Goal: Task Accomplishment & Management: Complete application form

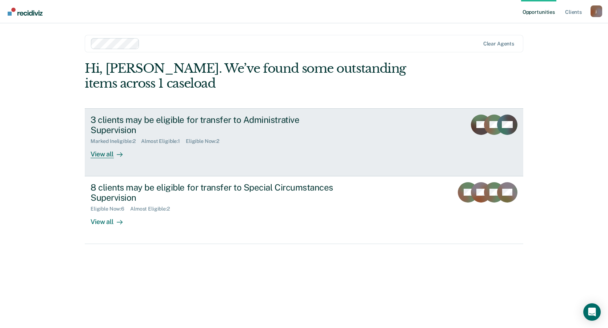
click at [104, 144] on div "View all" at bounding box center [111, 151] width 41 height 14
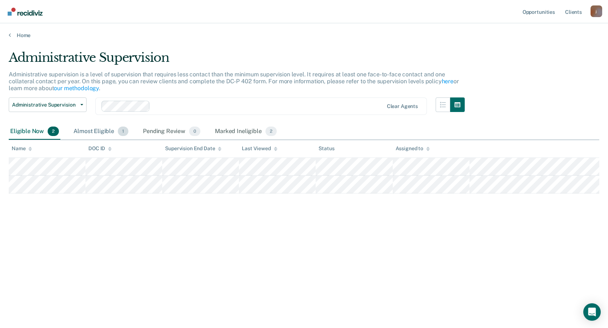
click at [101, 131] on div "Almost Eligible 1" at bounding box center [101, 132] width 58 height 16
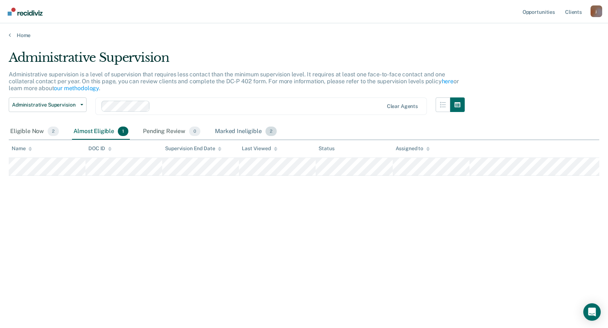
click at [228, 128] on div "Marked Ineligible 2" at bounding box center [246, 132] width 65 height 16
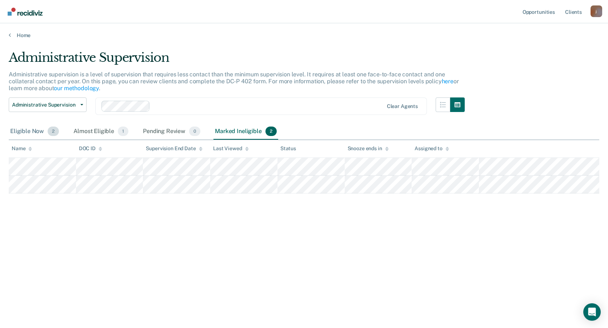
click at [28, 130] on div "Eligible Now 2" at bounding box center [35, 132] width 52 height 16
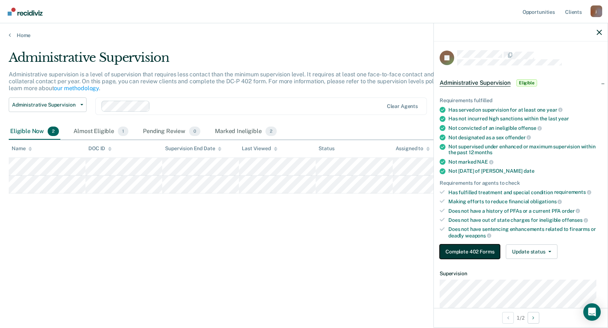
click at [482, 250] on button "Complete 402 Forms" at bounding box center [470, 251] width 60 height 15
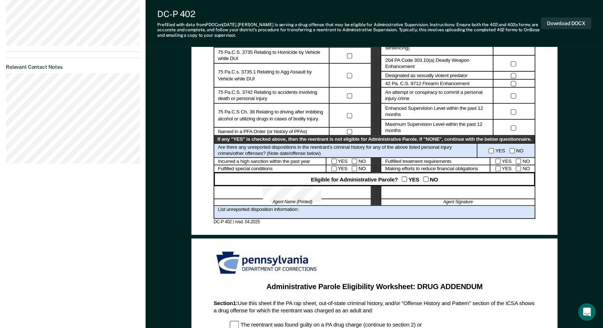
scroll to position [327, 0]
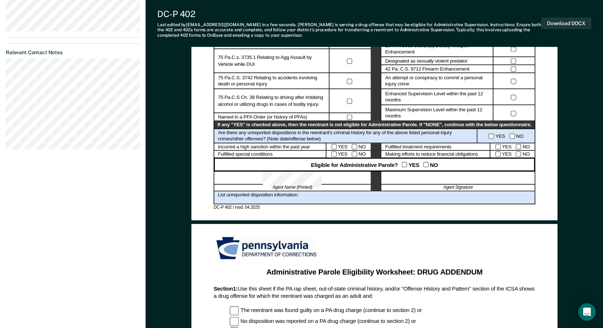
click at [411, 179] on div at bounding box center [458, 178] width 154 height 13
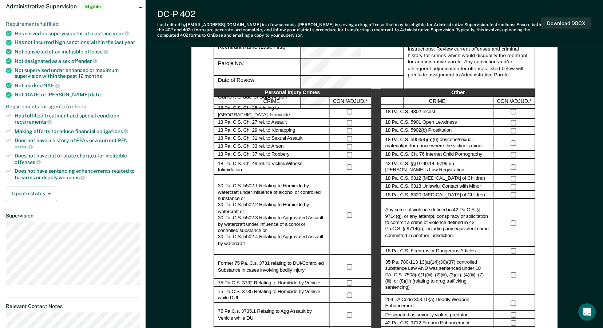
scroll to position [0, 0]
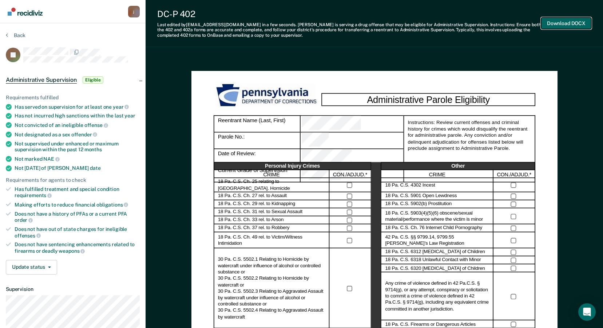
click at [566, 23] on button "Download DOCX" at bounding box center [566, 23] width 50 height 12
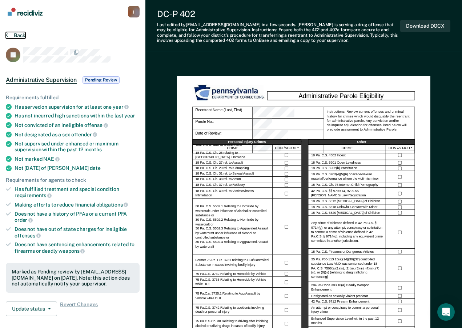
click at [15, 36] on button "Back" at bounding box center [16, 35] width 20 height 7
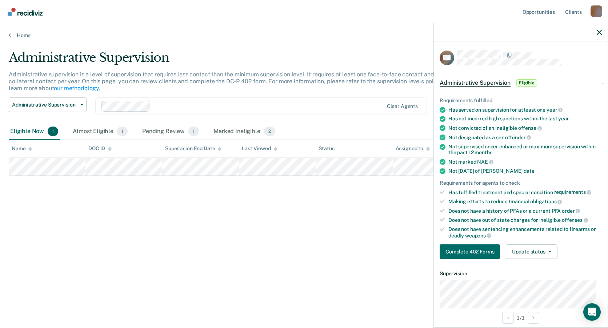
click at [338, 247] on div "Administrative Supervision Administrative supervision is a level of supervision…" at bounding box center [304, 161] width 591 height 223
click at [494, 248] on button "Complete 402 Forms" at bounding box center [470, 251] width 60 height 15
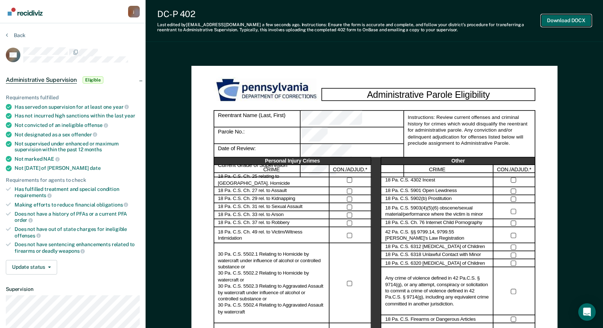
click at [557, 22] on button "Download DOCX" at bounding box center [566, 21] width 50 height 12
